Goal: Task Accomplishment & Management: Complete application form

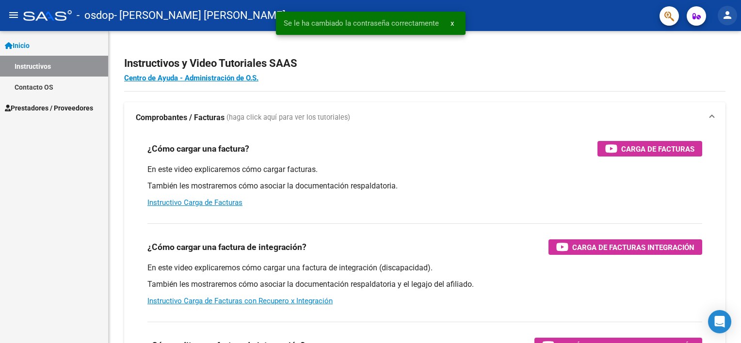
click at [729, 17] on mat-icon "person" at bounding box center [727, 15] width 12 height 12
click at [717, 37] on button "person Mi Perfil" at bounding box center [707, 40] width 59 height 23
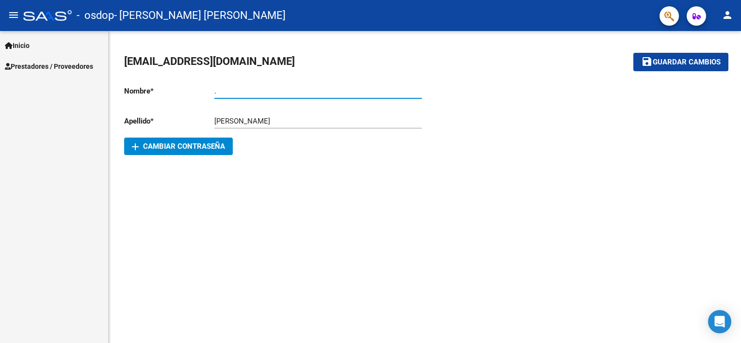
click at [273, 88] on input "." at bounding box center [317, 91] width 207 height 9
click at [494, 182] on mat-sidenav-content "[EMAIL_ADDRESS][DOMAIN_NAME] save Guardar cambios Nombre * . Ingresar nombre Ap…" at bounding box center [425, 187] width 632 height 312
click at [271, 93] on input "." at bounding box center [317, 91] width 207 height 9
type input "."
click at [302, 114] on div "[PERSON_NAME] Ingresar apellido" at bounding box center [317, 118] width 207 height 21
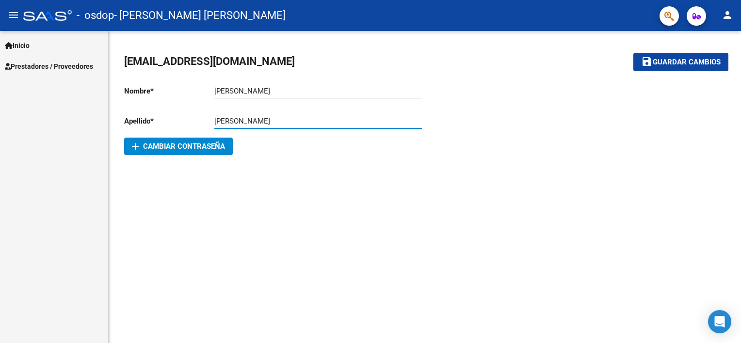
click at [303, 125] on input "[PERSON_NAME]" at bounding box center [317, 121] width 207 height 9
click at [285, 91] on input "[PERSON_NAME]" at bounding box center [317, 91] width 207 height 9
type input "[PERSON_NAME]"
click at [271, 119] on input "[PERSON_NAME]" at bounding box center [317, 121] width 207 height 9
click at [271, 119] on input "CASTRO" at bounding box center [317, 121] width 207 height 9
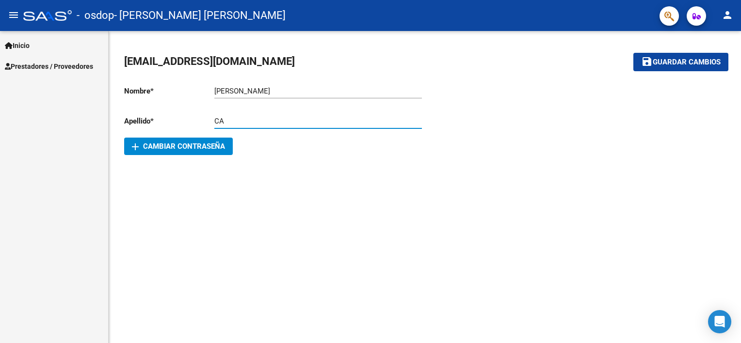
type input "C"
type input "c"
type input "Castro Massobrio"
click at [285, 162] on div "[EMAIL_ADDRESS][DOMAIN_NAME] save Guardar cambios Nombre * [PERSON_NAME] nombre…" at bounding box center [425, 104] width 632 height 147
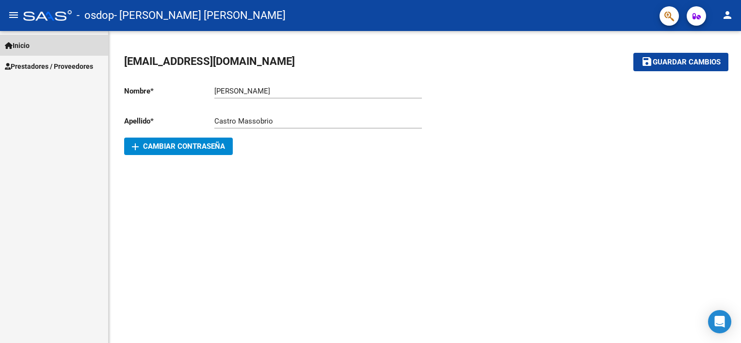
click at [38, 46] on link "Inicio" at bounding box center [54, 45] width 108 height 21
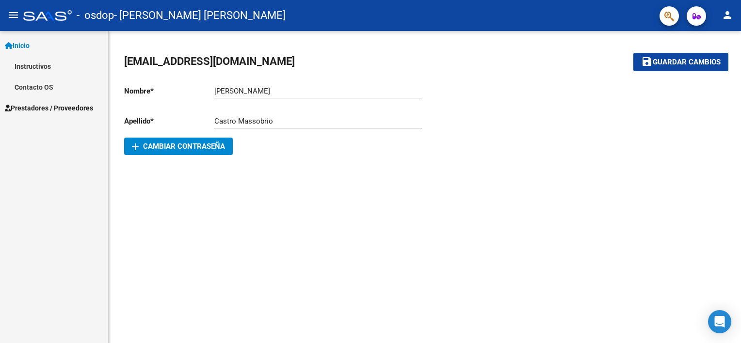
click at [38, 46] on link "Inicio" at bounding box center [54, 45] width 108 height 21
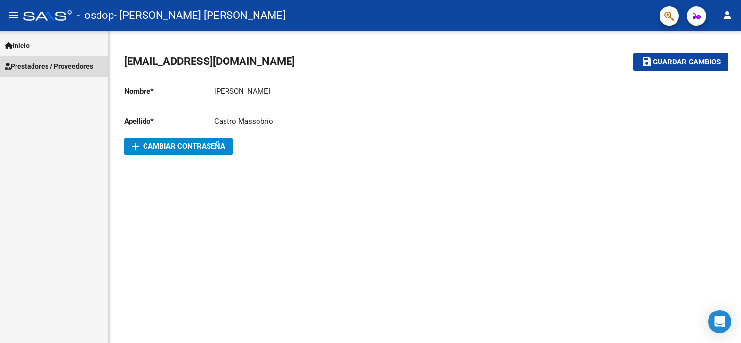
click at [45, 68] on span "Prestadores / Proveedores" at bounding box center [49, 66] width 88 height 11
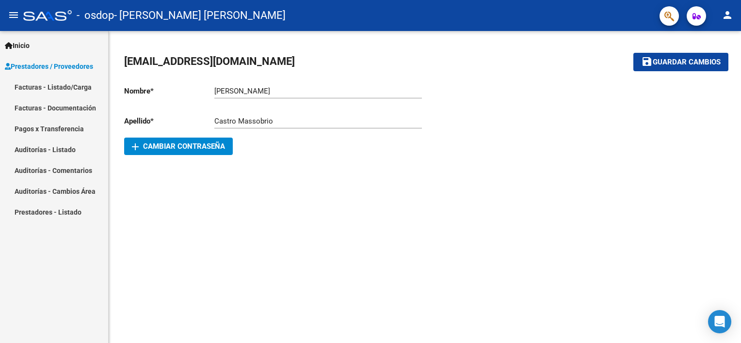
click at [219, 184] on mat-sidenav-content "[EMAIL_ADDRESS][DOMAIN_NAME] save Guardar cambios Nombre * [PERSON_NAME] nombre…" at bounding box center [425, 187] width 632 height 312
click at [683, 65] on span "Guardar cambios" at bounding box center [686, 62] width 68 height 9
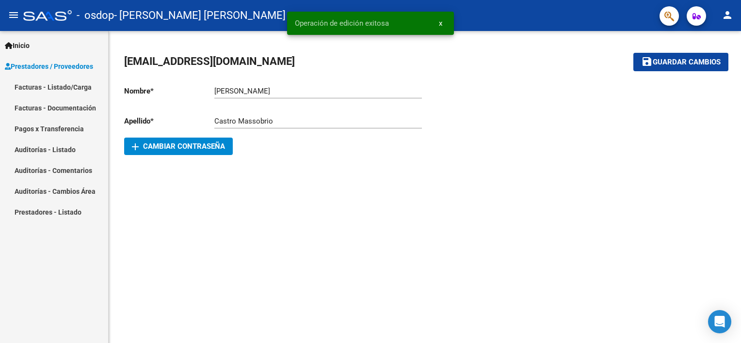
click at [731, 15] on mat-icon "person" at bounding box center [727, 15] width 12 height 12
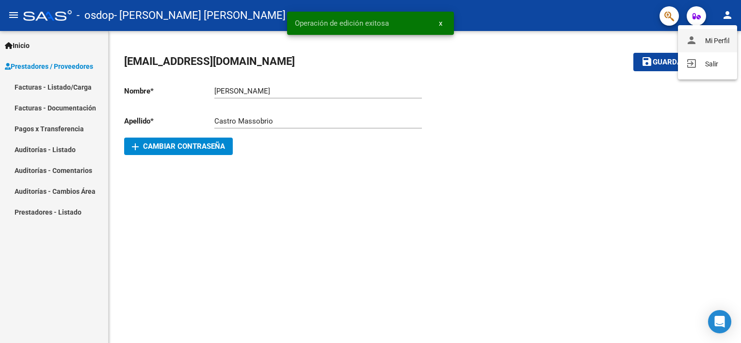
click at [719, 39] on button "person Mi Perfil" at bounding box center [707, 40] width 59 height 23
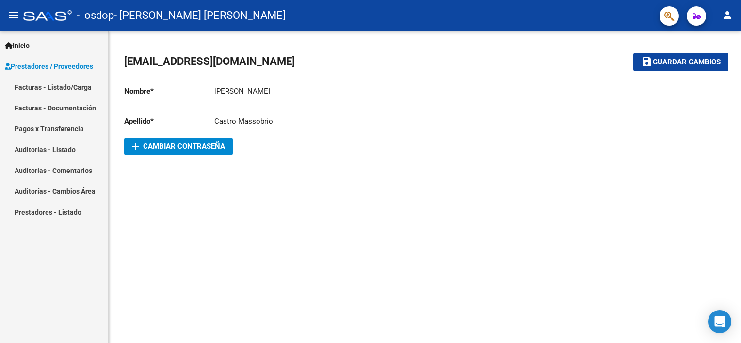
click at [558, 187] on mat-sidenav-content "[EMAIL_ADDRESS][DOMAIN_NAME] save Guardar cambios Nombre * [PERSON_NAME] nombre…" at bounding box center [425, 187] width 632 height 312
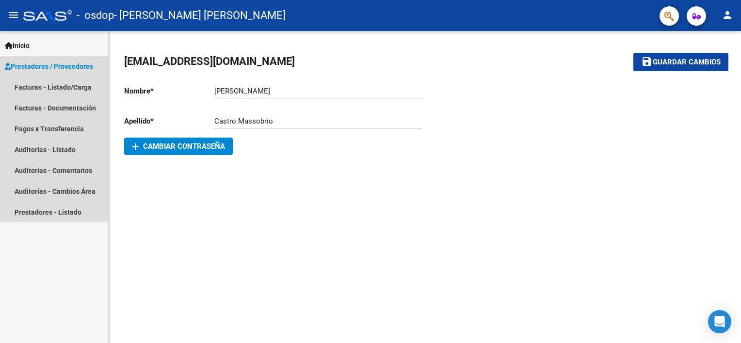
click at [57, 67] on span "Prestadores / Proveedores" at bounding box center [49, 66] width 88 height 11
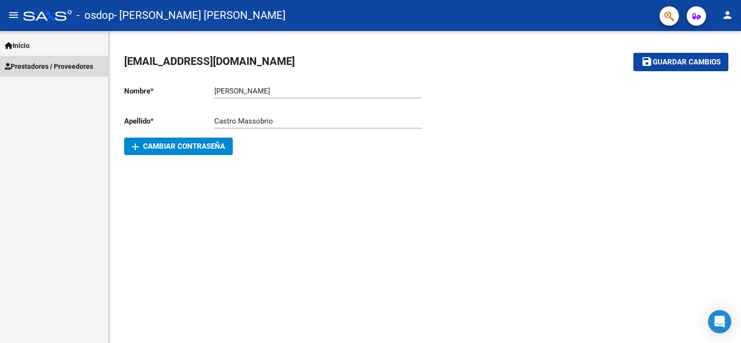
click at [56, 68] on span "Prestadores / Proveedores" at bounding box center [49, 66] width 88 height 11
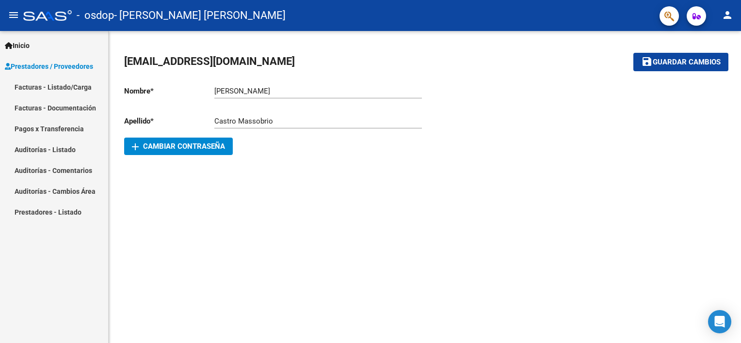
click at [65, 89] on link "Facturas - Listado/Carga" at bounding box center [54, 87] width 108 height 21
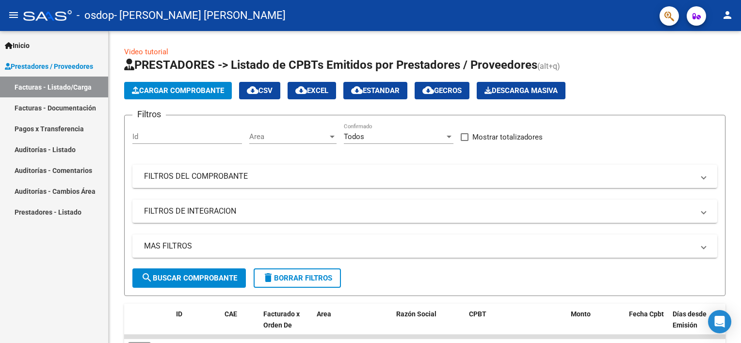
click at [54, 108] on link "Facturas - Documentación" at bounding box center [54, 107] width 108 height 21
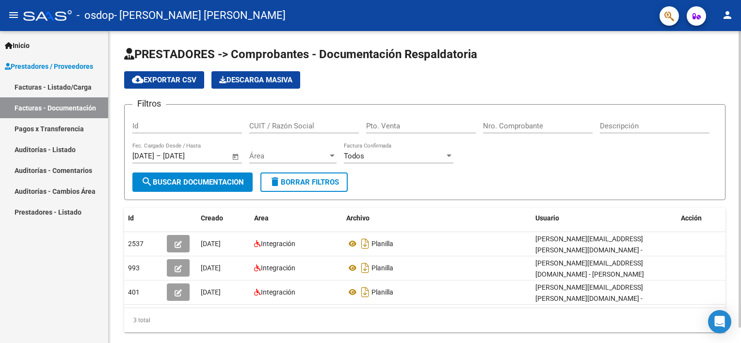
click at [733, 223] on div "PRESTADORES -> Comprobantes - Documentación Respaldatoria cloud_download Export…" at bounding box center [426, 197] width 635 height 333
click at [54, 62] on span "Prestadores / Proveedores" at bounding box center [49, 66] width 88 height 11
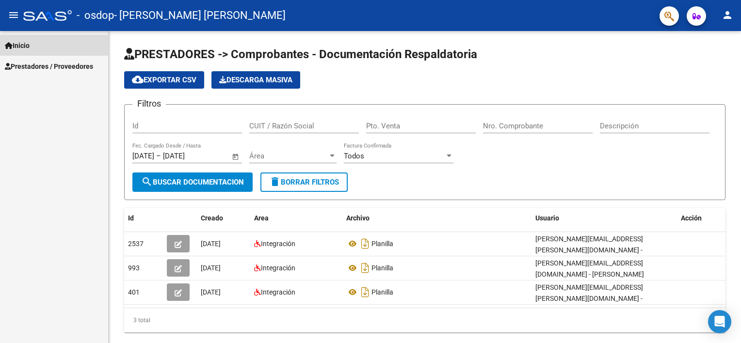
click at [41, 50] on link "Inicio" at bounding box center [54, 45] width 108 height 21
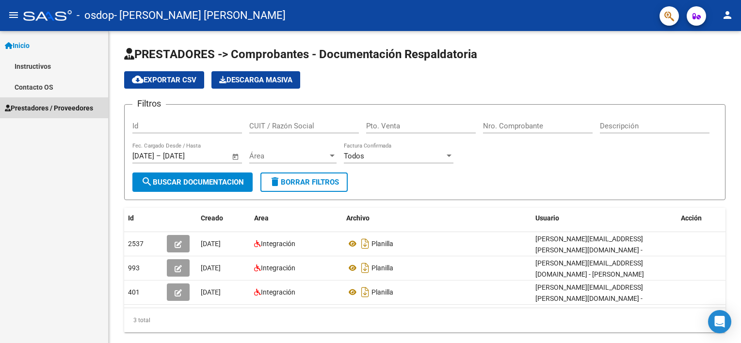
click at [44, 110] on span "Prestadores / Proveedores" at bounding box center [49, 108] width 88 height 11
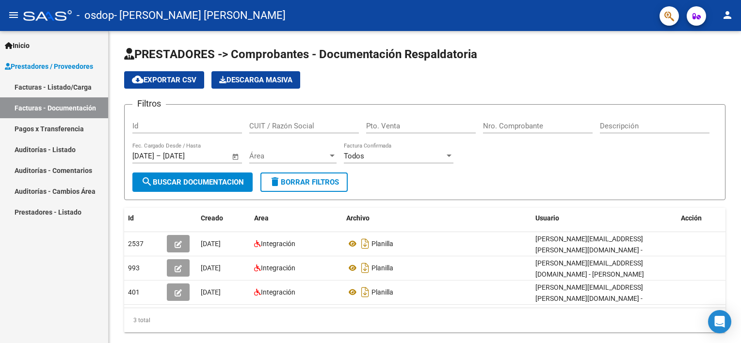
click at [43, 89] on link "Facturas - Listado/Carga" at bounding box center [54, 87] width 108 height 21
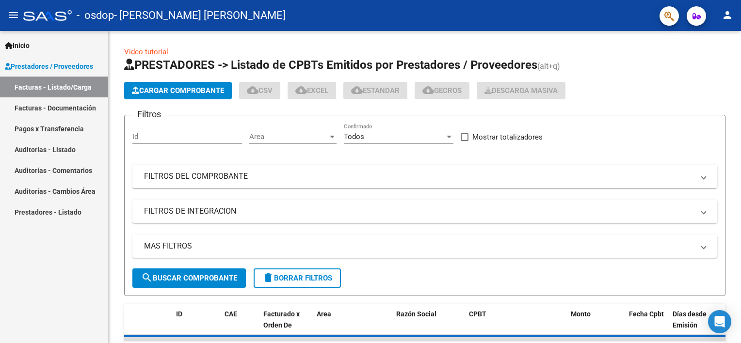
click at [47, 109] on link "Facturas - Documentación" at bounding box center [54, 107] width 108 height 21
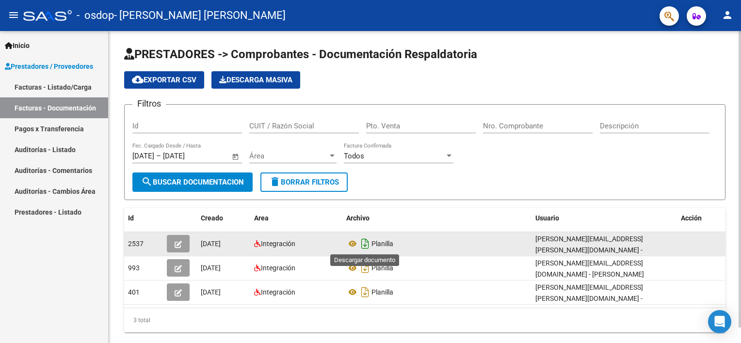
click at [366, 246] on icon "Descargar documento" at bounding box center [365, 244] width 13 height 16
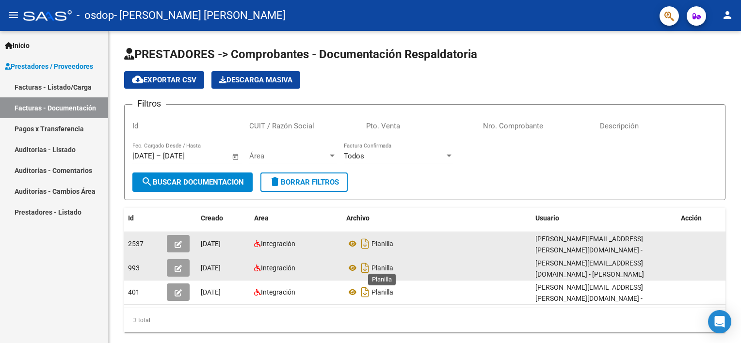
click at [378, 269] on span "Planilla" at bounding box center [382, 268] width 22 height 8
click at [378, 266] on span "Planilla" at bounding box center [382, 268] width 22 height 8
click at [362, 265] on icon "Descargar documento" at bounding box center [365, 268] width 13 height 16
click at [67, 110] on link "Facturas - Documentación" at bounding box center [54, 107] width 108 height 21
click at [57, 128] on link "Pagos x Transferencia" at bounding box center [54, 128] width 108 height 21
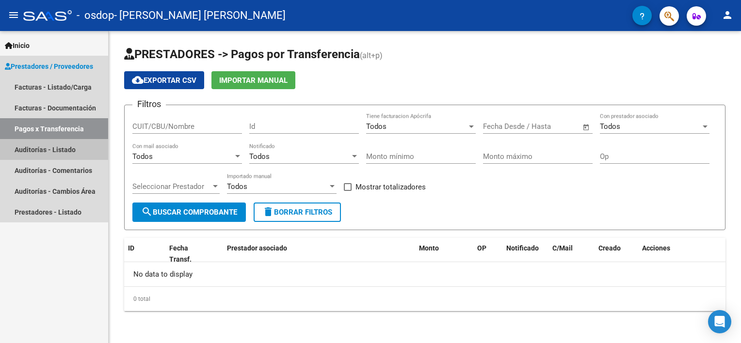
click at [49, 155] on link "Auditorías - Listado" at bounding box center [54, 149] width 108 height 21
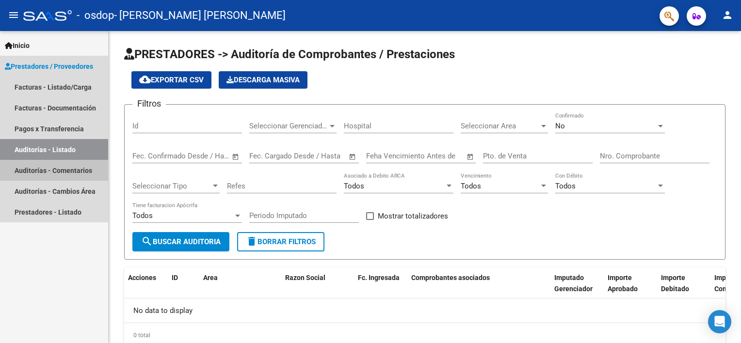
click at [42, 169] on link "Auditorías - Comentarios" at bounding box center [54, 170] width 108 height 21
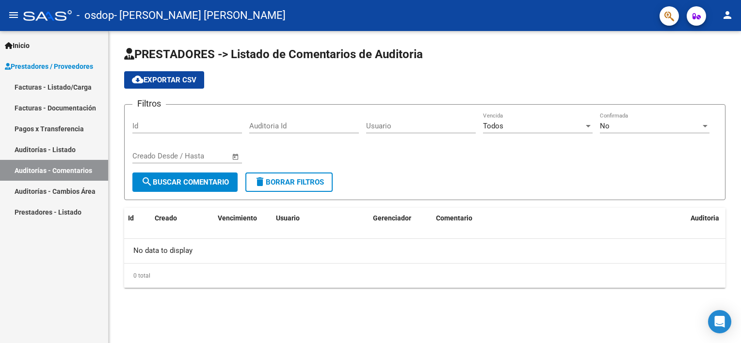
click at [29, 195] on link "Auditorías - Cambios Área" at bounding box center [54, 191] width 108 height 21
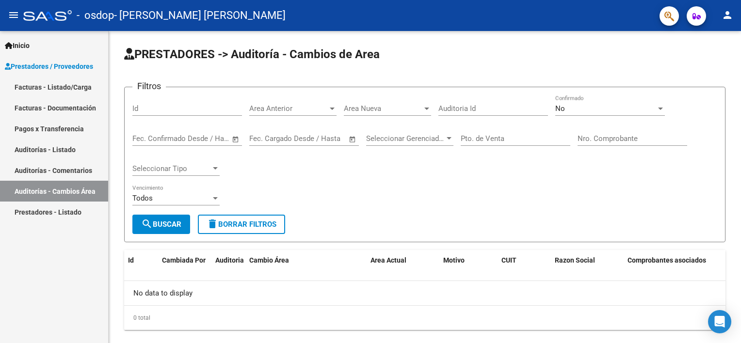
click at [45, 220] on link "Prestadores - Listado" at bounding box center [54, 212] width 108 height 21
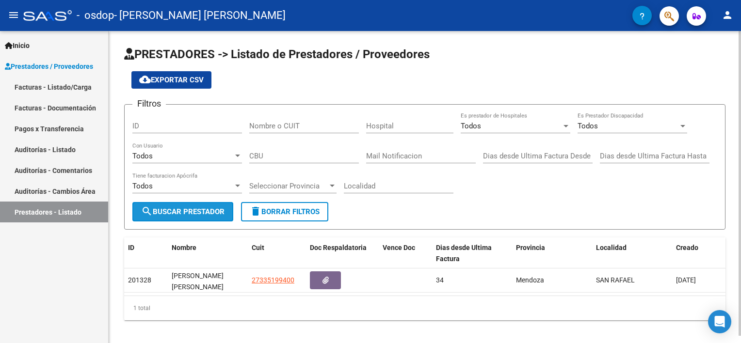
click at [213, 211] on span "search Buscar Prestador" at bounding box center [182, 211] width 83 height 9
click at [195, 211] on span "search Buscar Prestador" at bounding box center [182, 211] width 83 height 9
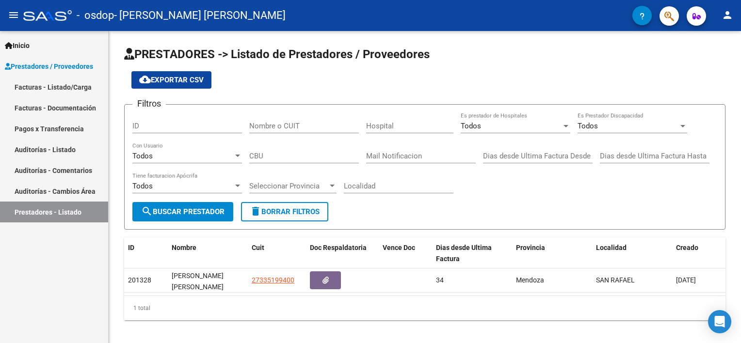
click at [64, 65] on span "Prestadores / Proveedores" at bounding box center [49, 66] width 88 height 11
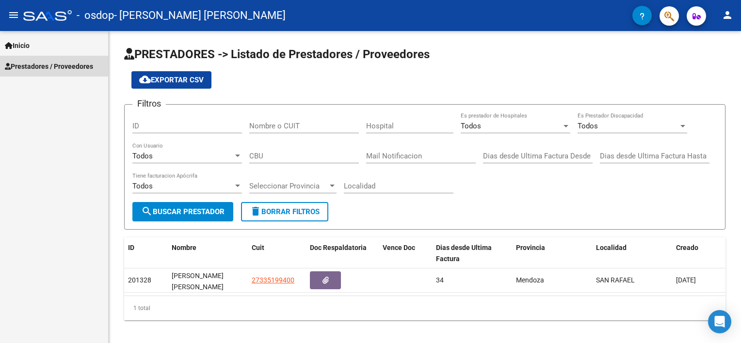
click at [64, 64] on span "Prestadores / Proveedores" at bounding box center [49, 66] width 88 height 11
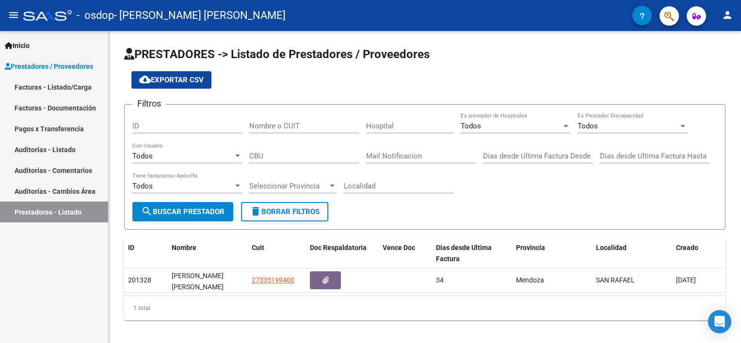
click at [50, 106] on link "Facturas - Documentación" at bounding box center [54, 107] width 108 height 21
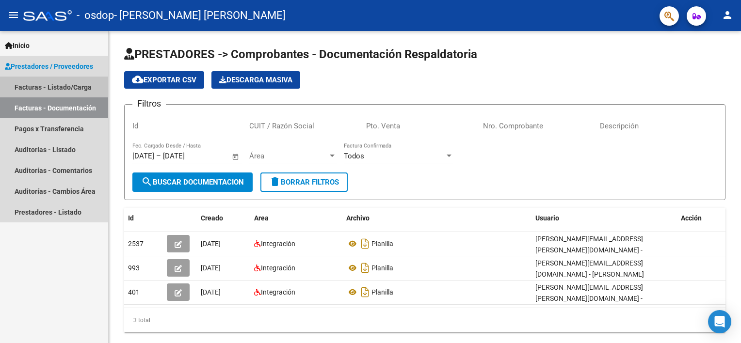
click at [49, 85] on link "Facturas - Listado/Carga" at bounding box center [54, 87] width 108 height 21
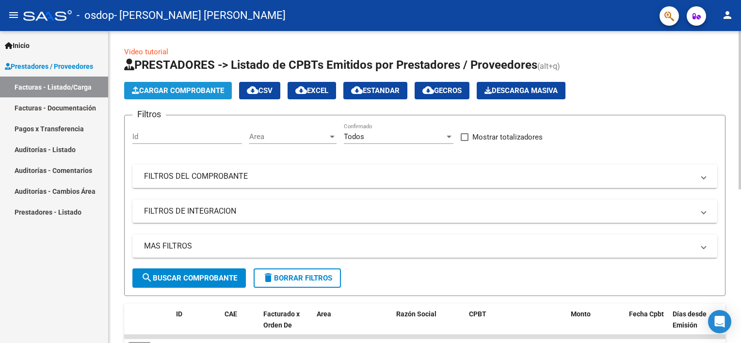
click at [183, 91] on span "Cargar Comprobante" at bounding box center [178, 90] width 92 height 9
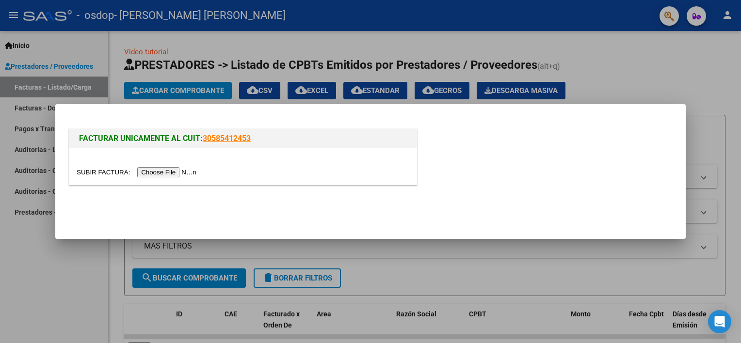
click at [169, 170] on input "file" at bounding box center [138, 172] width 123 height 10
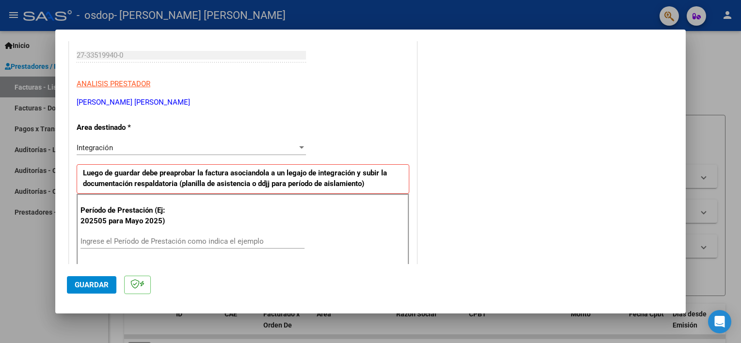
scroll to position [149, 0]
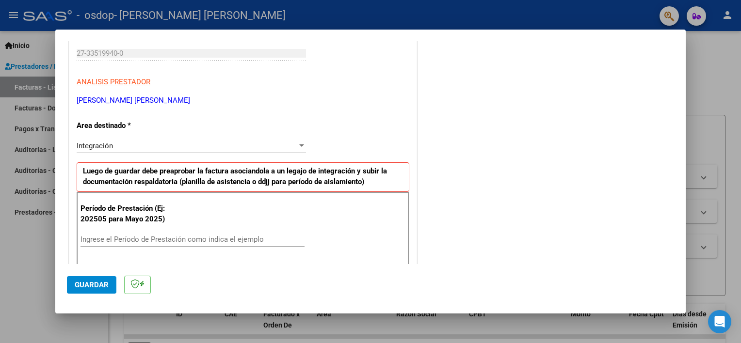
click at [127, 142] on div "Integración" at bounding box center [187, 146] width 221 height 9
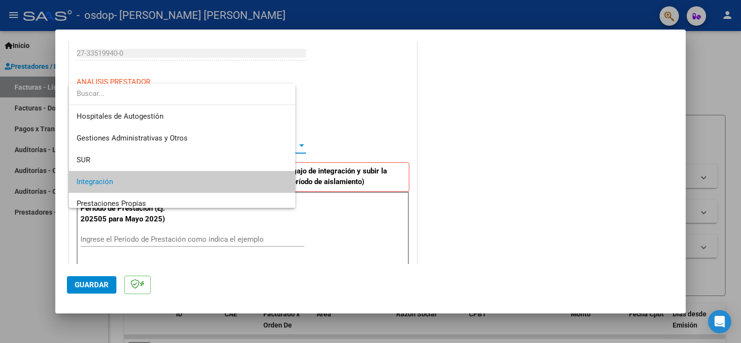
scroll to position [36, 0]
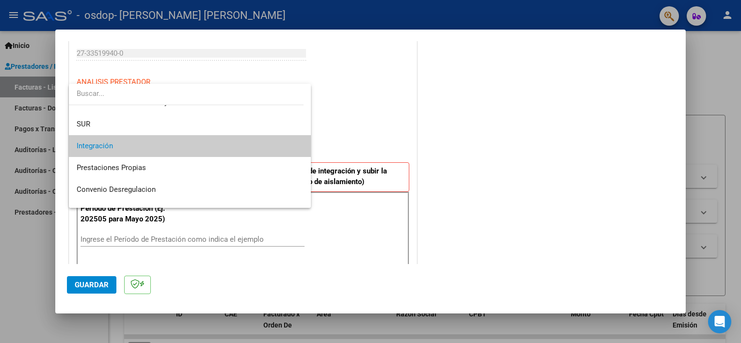
click at [491, 154] on div at bounding box center [370, 171] width 741 height 343
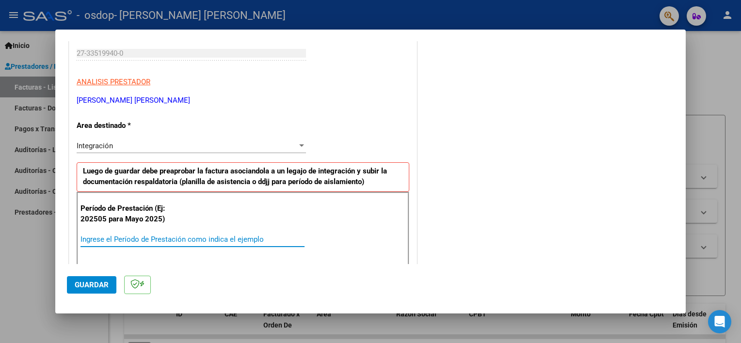
click at [104, 236] on input "Ingrese el Período de Prestación como indica el ejemplo" at bounding box center [192, 239] width 224 height 9
type input "202508"
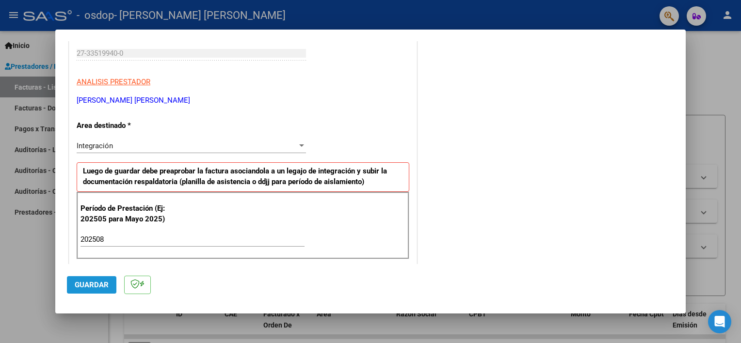
click at [93, 286] on span "Guardar" at bounding box center [92, 285] width 34 height 9
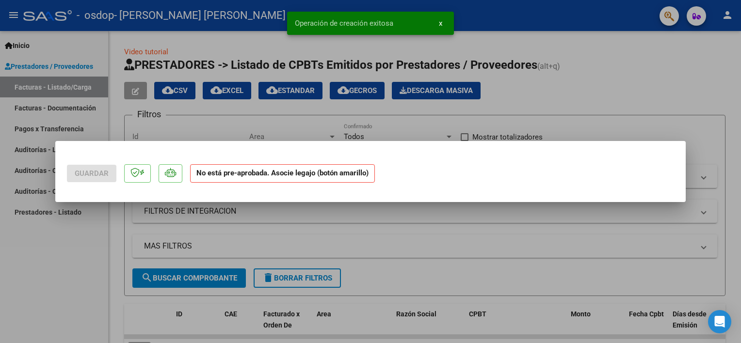
scroll to position [0, 0]
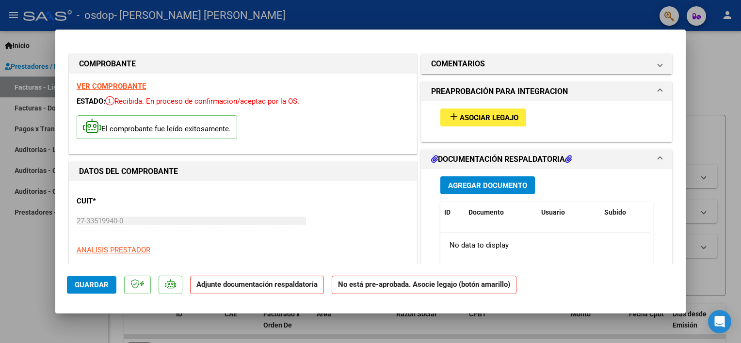
click at [481, 190] on span "Agregar Documento" at bounding box center [487, 185] width 79 height 9
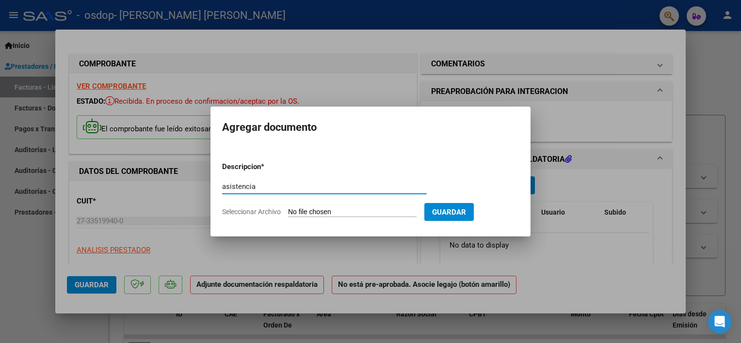
type input "asistencia"
click at [407, 209] on input "Seleccionar Archivo" at bounding box center [352, 212] width 128 height 9
type input "C:\fakepath\Osdop [PERSON_NAME] Psicop [DATE].pdf"
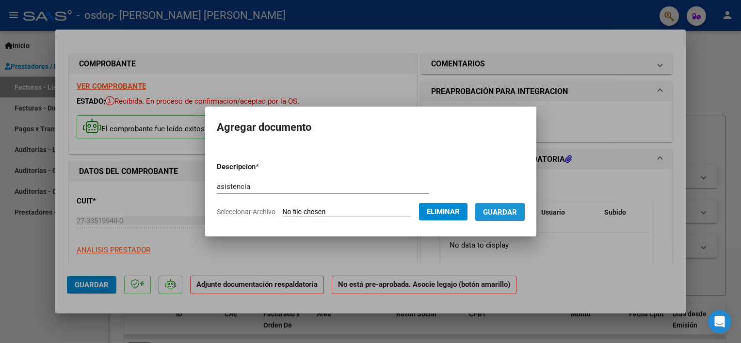
click at [500, 213] on span "Guardar" at bounding box center [500, 212] width 34 height 9
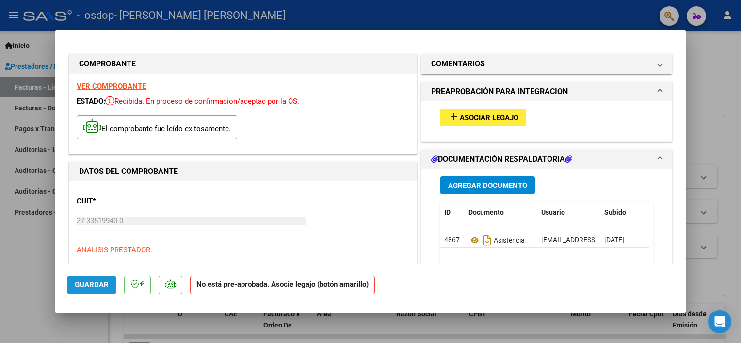
click at [97, 282] on span "Guardar" at bounding box center [92, 285] width 34 height 9
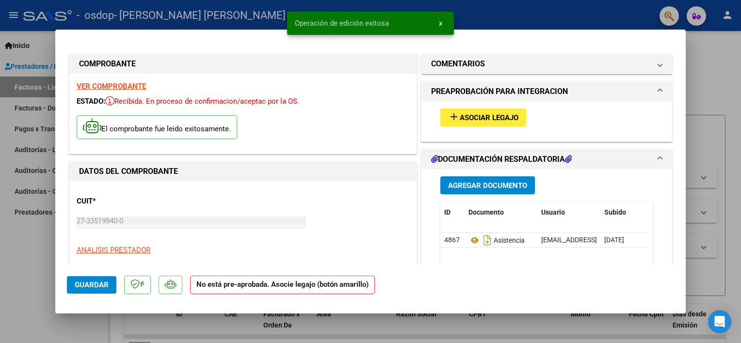
click at [33, 89] on div at bounding box center [370, 171] width 741 height 343
type input "$ 0,00"
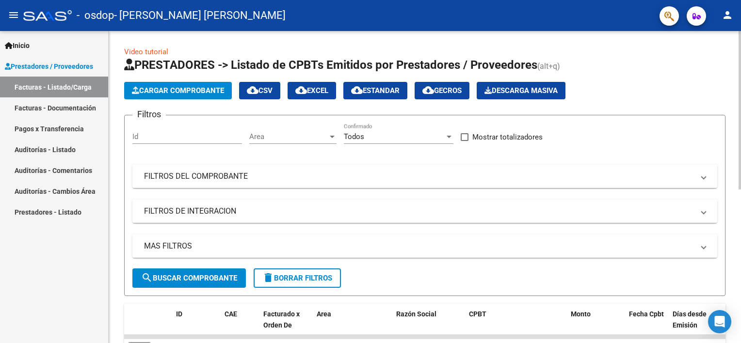
click at [707, 142] on div "Video tutorial PRESTADORES -> Listado de CPBTs Emitidos por Prestadores / Prove…" at bounding box center [426, 335] width 635 height 609
click at [735, 17] on button "person" at bounding box center [726, 15] width 19 height 19
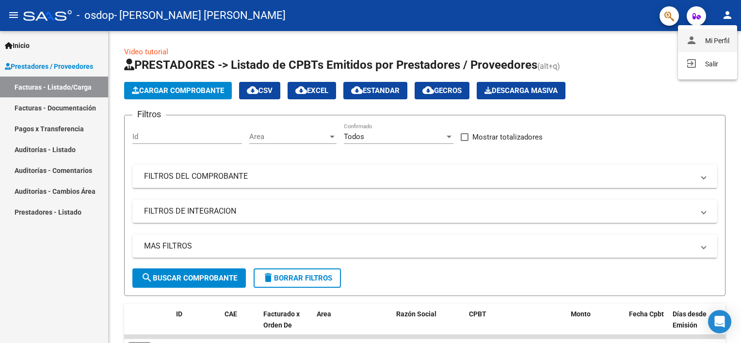
click at [719, 43] on button "person Mi Perfil" at bounding box center [707, 40] width 59 height 23
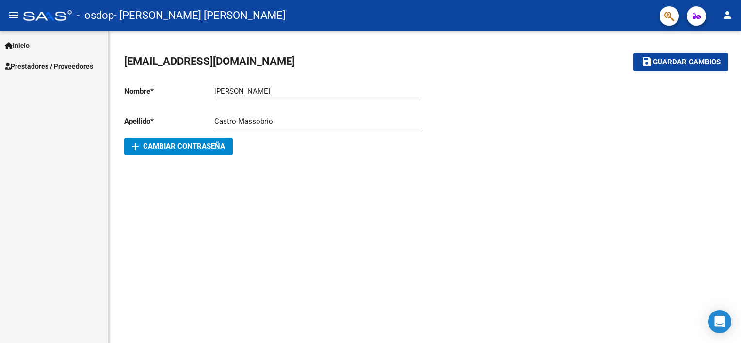
click at [286, 64] on mat-toolbar-row "[EMAIL_ADDRESS][DOMAIN_NAME]" at bounding box center [358, 62] width 469 height 31
click at [285, 64] on h1 "[EMAIL_ADDRESS][DOMAIN_NAME]" at bounding box center [210, 61] width 173 height 19
click at [407, 65] on mat-toolbar-row "[EMAIL_ADDRESS][DOMAIN_NAME]" at bounding box center [358, 62] width 469 height 31
click at [698, 68] on button "save Guardar cambios" at bounding box center [680, 62] width 95 height 18
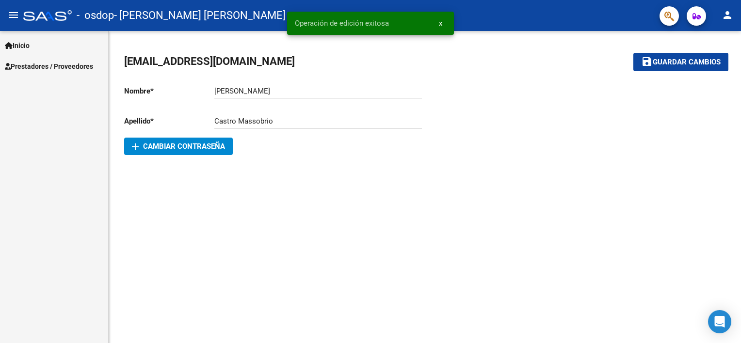
drag, startPoint x: 611, startPoint y: 113, endPoint x: 580, endPoint y: 102, distance: 33.0
click at [611, 113] on div at bounding box center [575, 117] width 301 height 78
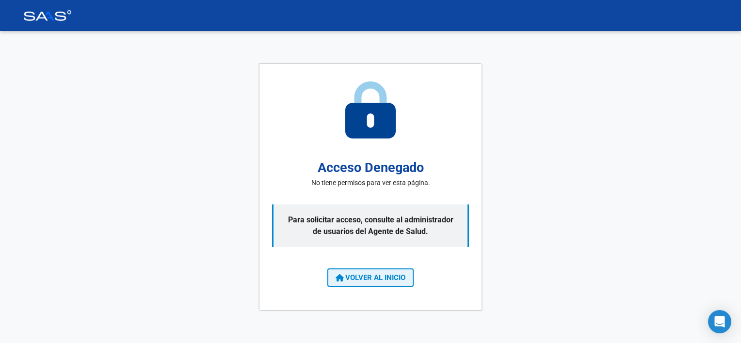
click at [399, 279] on span "VOLVER AL INICIO" at bounding box center [370, 277] width 70 height 9
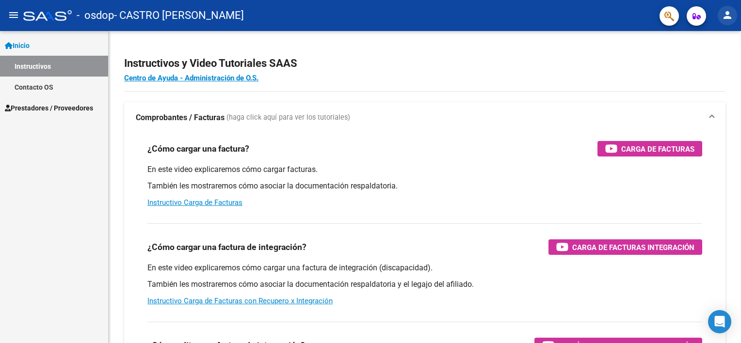
click at [731, 18] on mat-icon "person" at bounding box center [727, 15] width 12 height 12
click at [719, 42] on button "person Mi Perfil" at bounding box center [707, 40] width 59 height 23
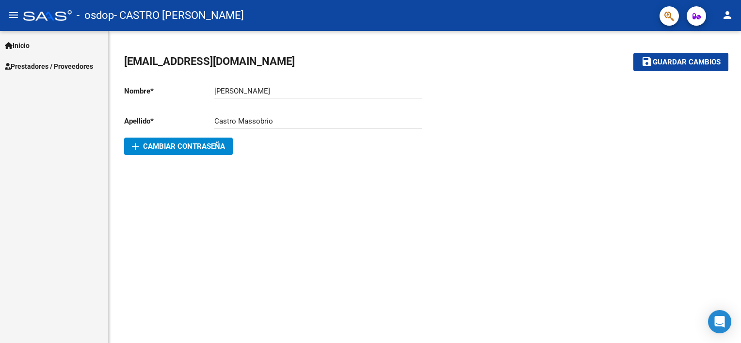
click at [51, 67] on span "Prestadores / Proveedores" at bounding box center [49, 66] width 88 height 11
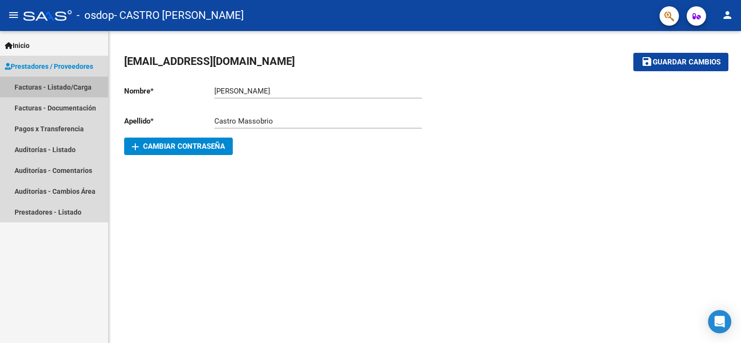
click at [48, 85] on link "Facturas - Listado/Carga" at bounding box center [54, 87] width 108 height 21
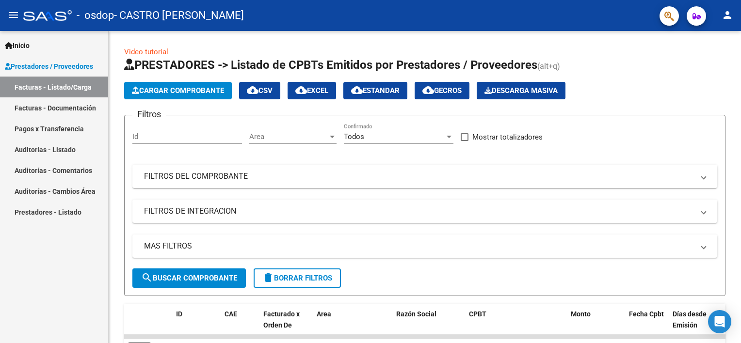
click at [39, 67] on span "Prestadores / Proveedores" at bounding box center [49, 66] width 88 height 11
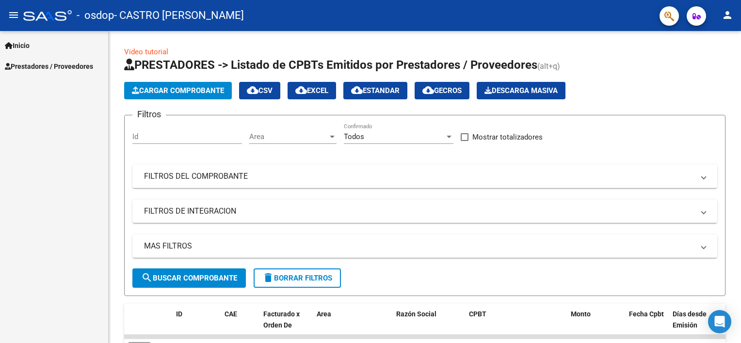
click at [45, 47] on link "Inicio" at bounding box center [54, 45] width 108 height 21
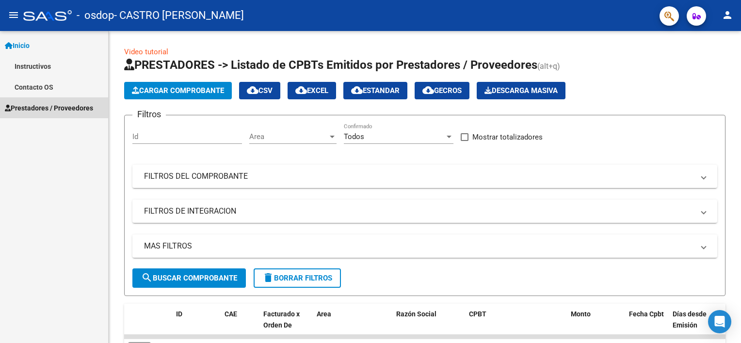
click at [52, 104] on span "Prestadores / Proveedores" at bounding box center [49, 108] width 88 height 11
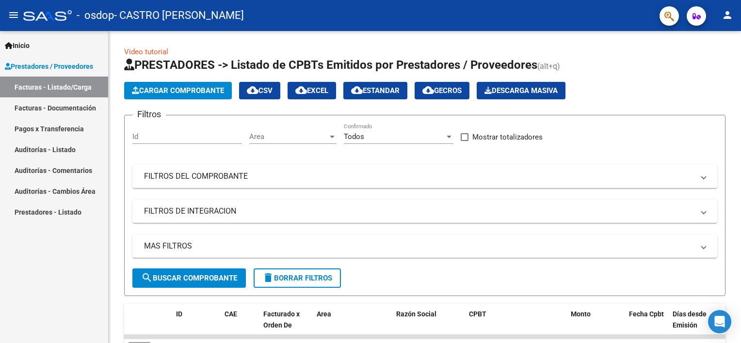
click at [55, 65] on span "Prestadores / Proveedores" at bounding box center [49, 66] width 88 height 11
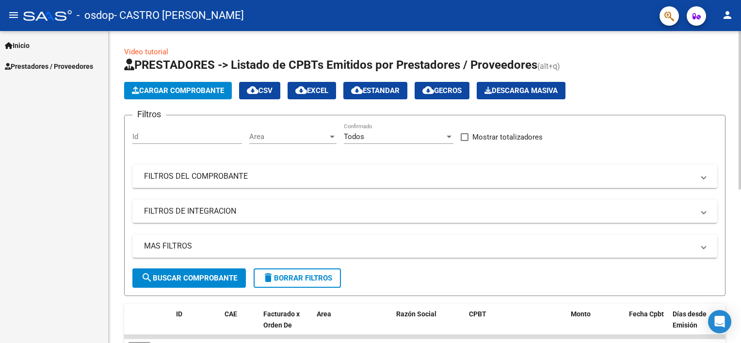
click at [740, 80] on html "menu - osdop - CASTRO [PERSON_NAME] person Inicio Instructivos Contacto OS Pres…" at bounding box center [370, 171] width 741 height 343
click at [732, 16] on mat-icon "person" at bounding box center [727, 15] width 12 height 12
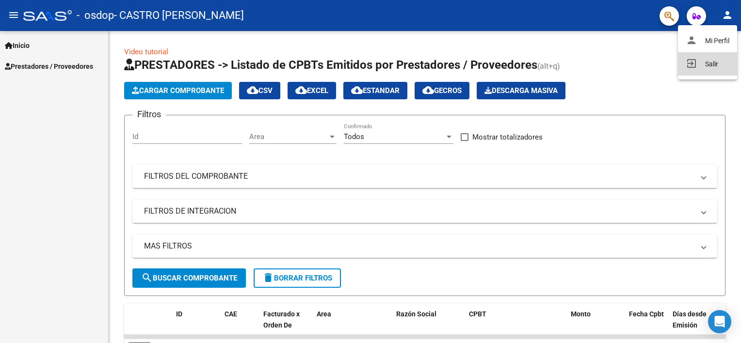
click at [717, 72] on button "exit_to_app Salir" at bounding box center [707, 63] width 59 height 23
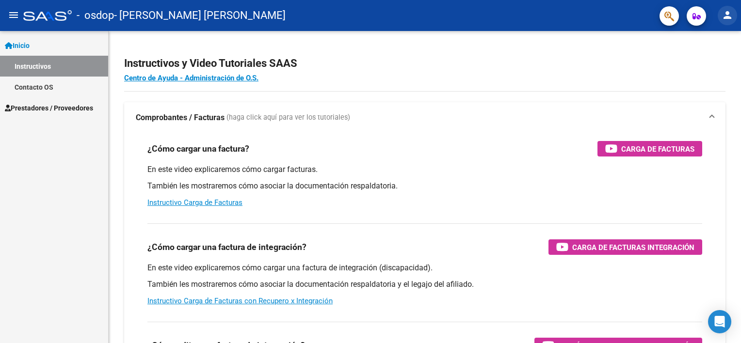
click at [725, 14] on mat-icon "person" at bounding box center [727, 15] width 12 height 12
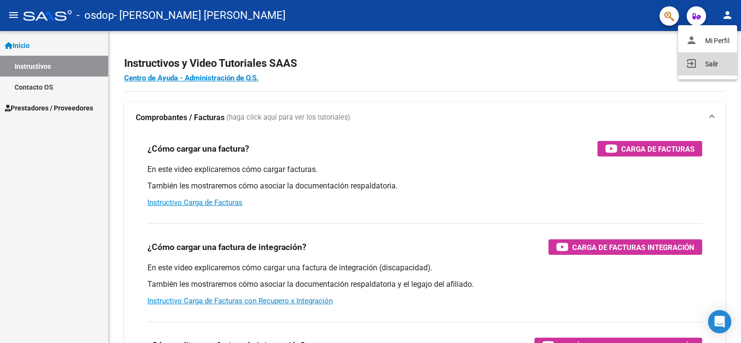
click at [702, 64] on button "exit_to_app Salir" at bounding box center [707, 63] width 59 height 23
